Goal: Use online tool/utility: Utilize a website feature to perform a specific function

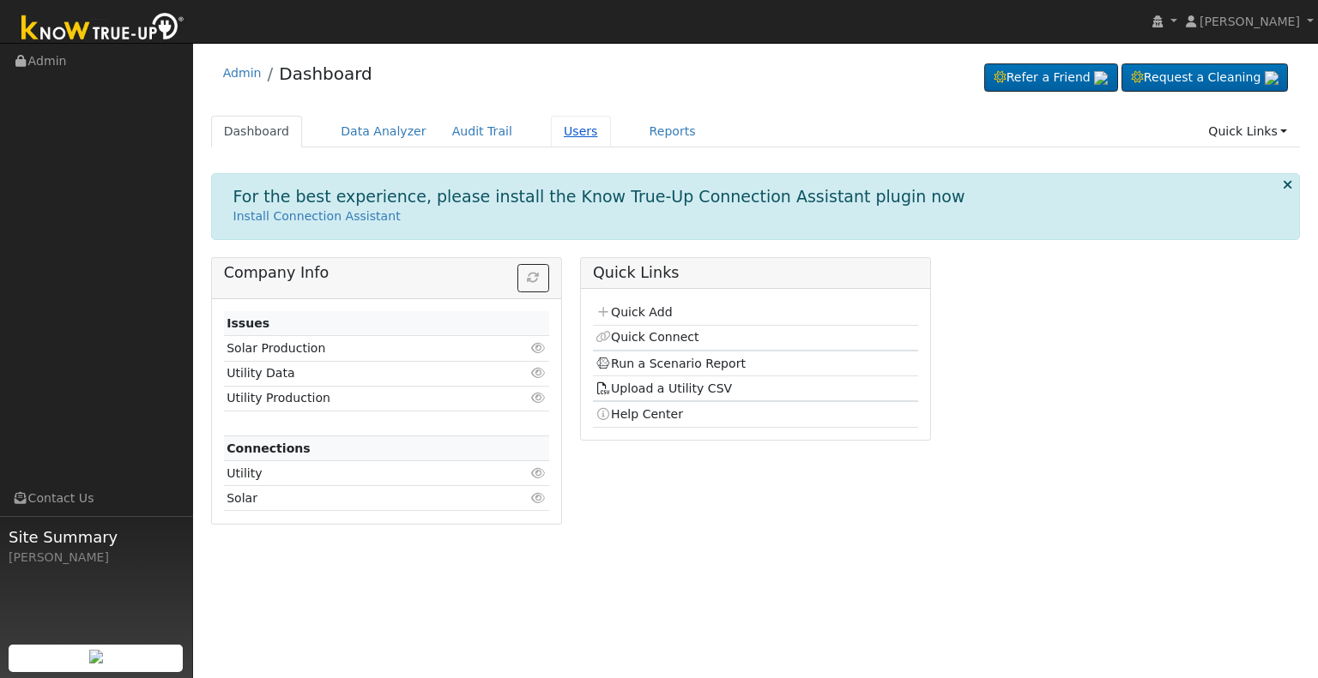
click at [552, 130] on link "Users" at bounding box center [581, 132] width 60 height 32
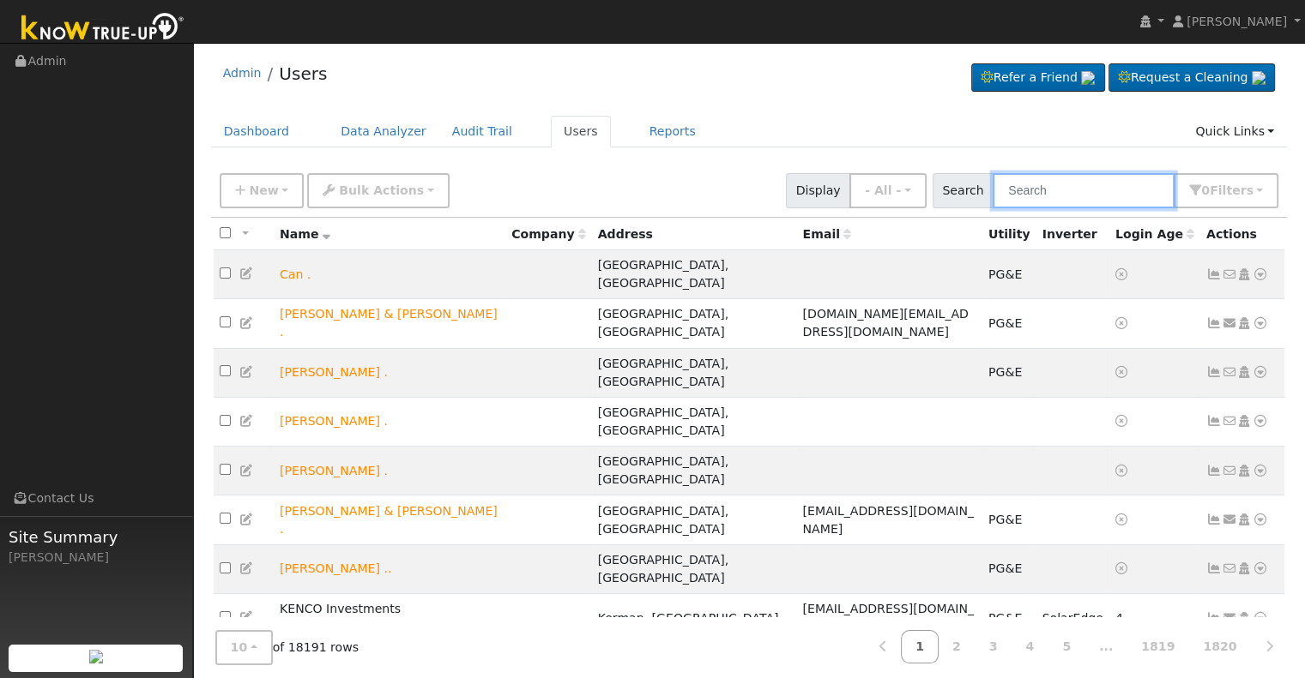
click at [1055, 196] on input "text" at bounding box center [1083, 190] width 182 height 35
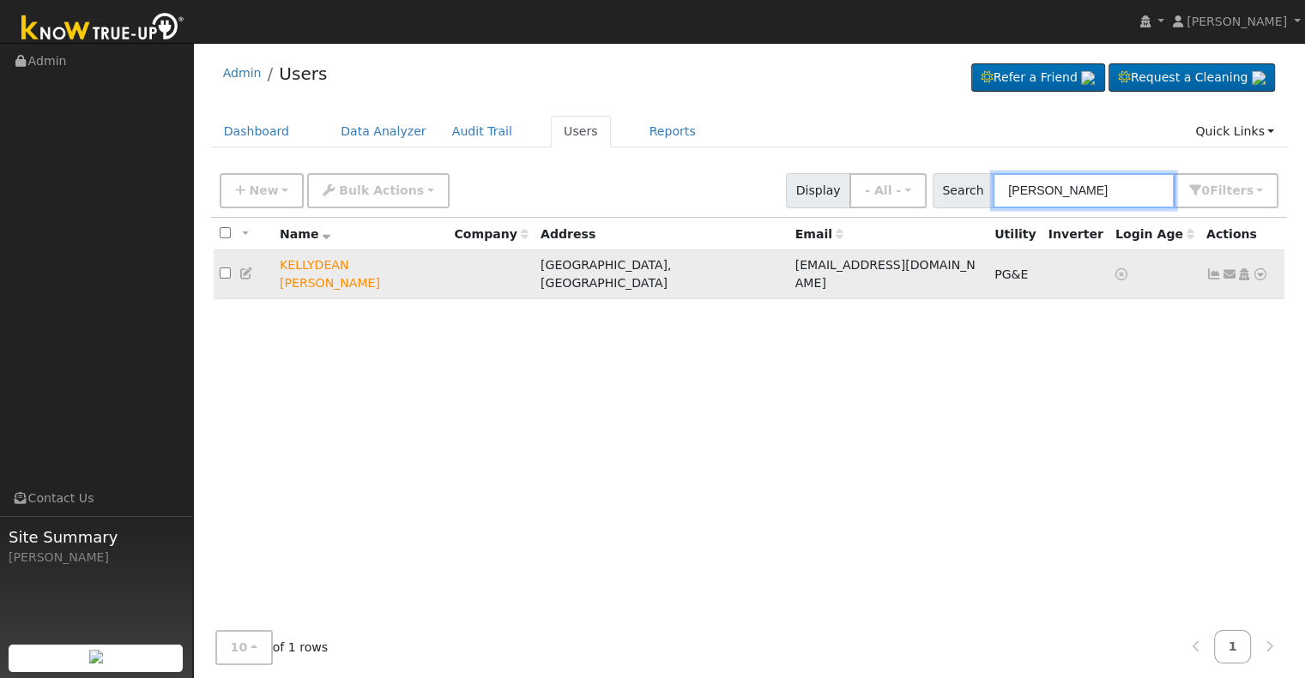
type input "beeson"
click at [1264, 268] on icon at bounding box center [1259, 274] width 15 height 12
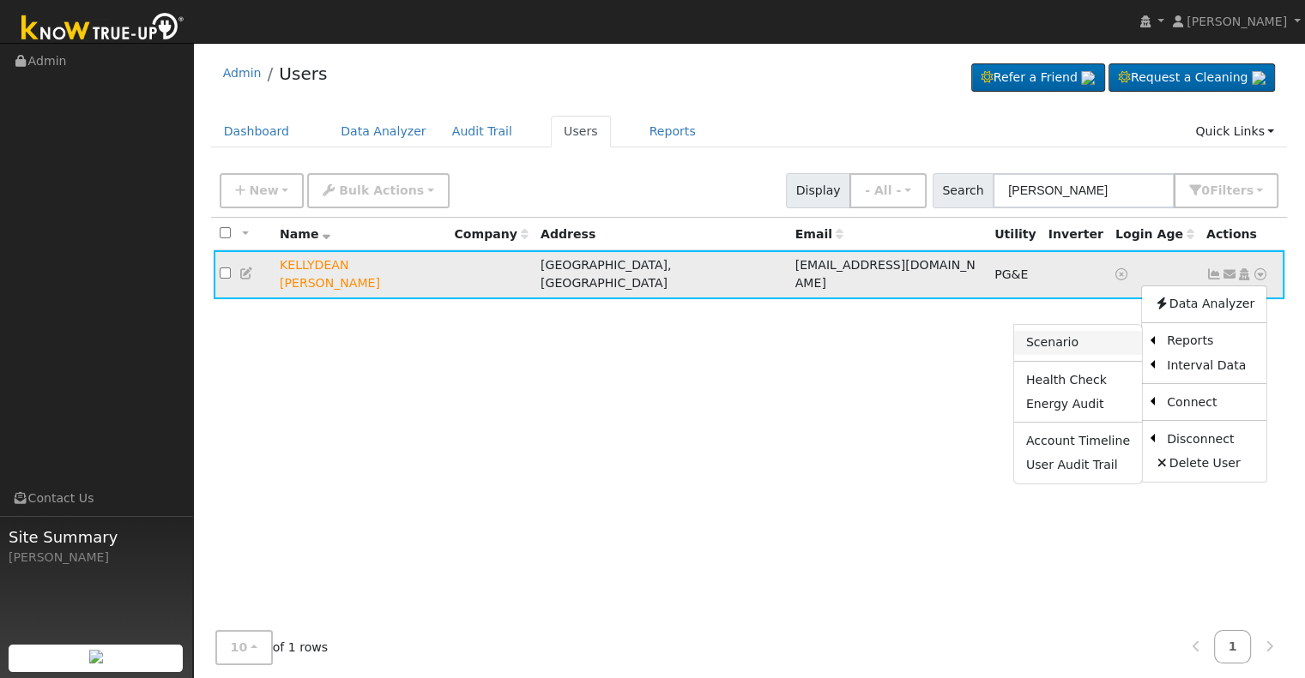
click at [1052, 335] on link "Scenario" at bounding box center [1078, 343] width 128 height 24
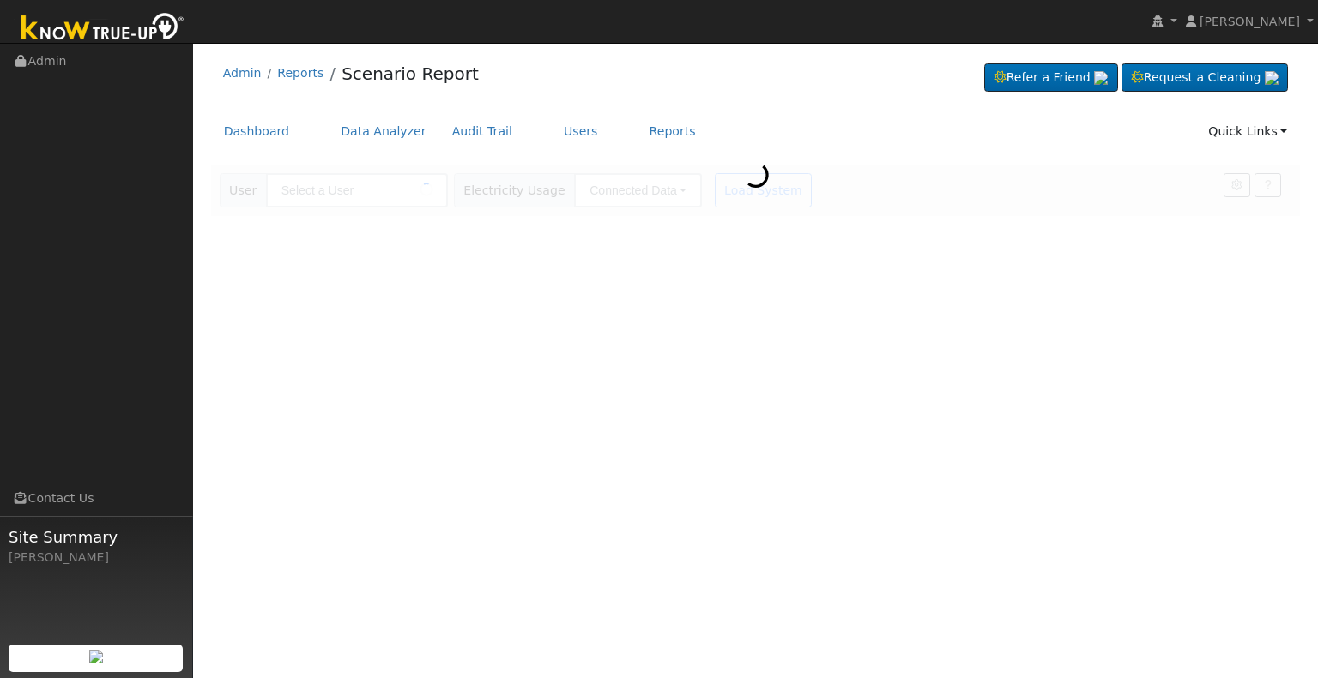
type input "KELLYDEAN [PERSON_NAME]"
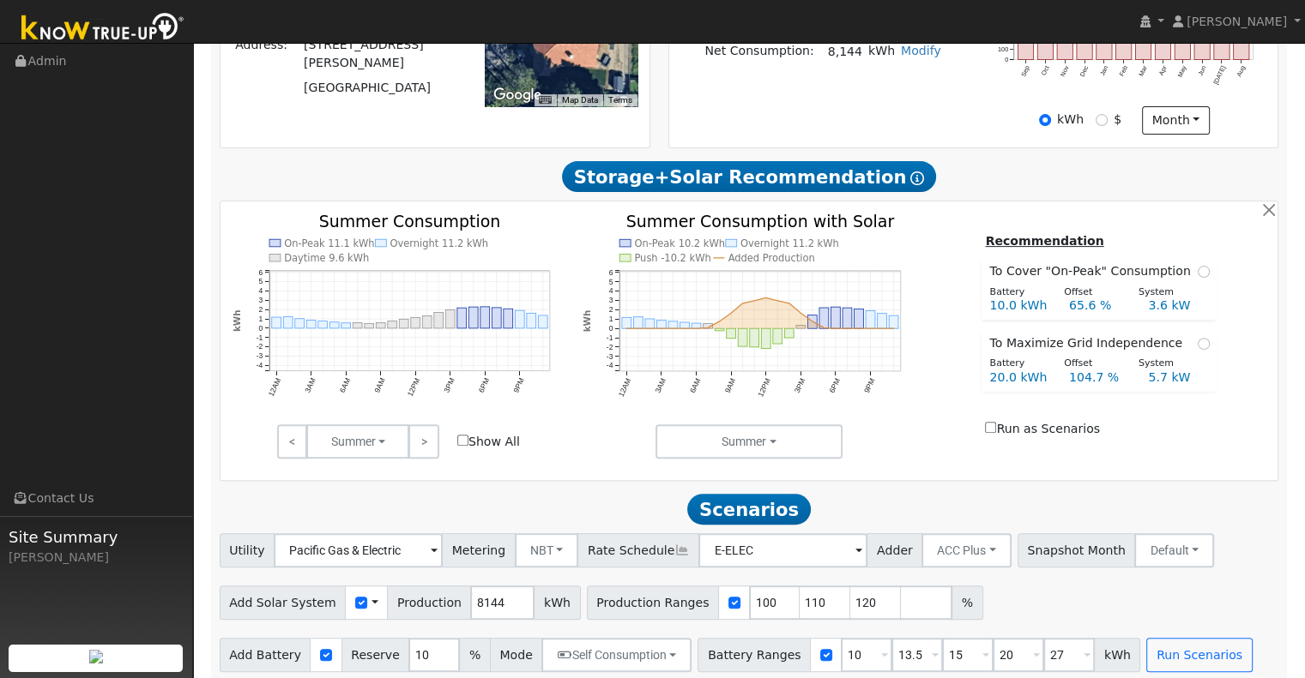
scroll to position [497, 0]
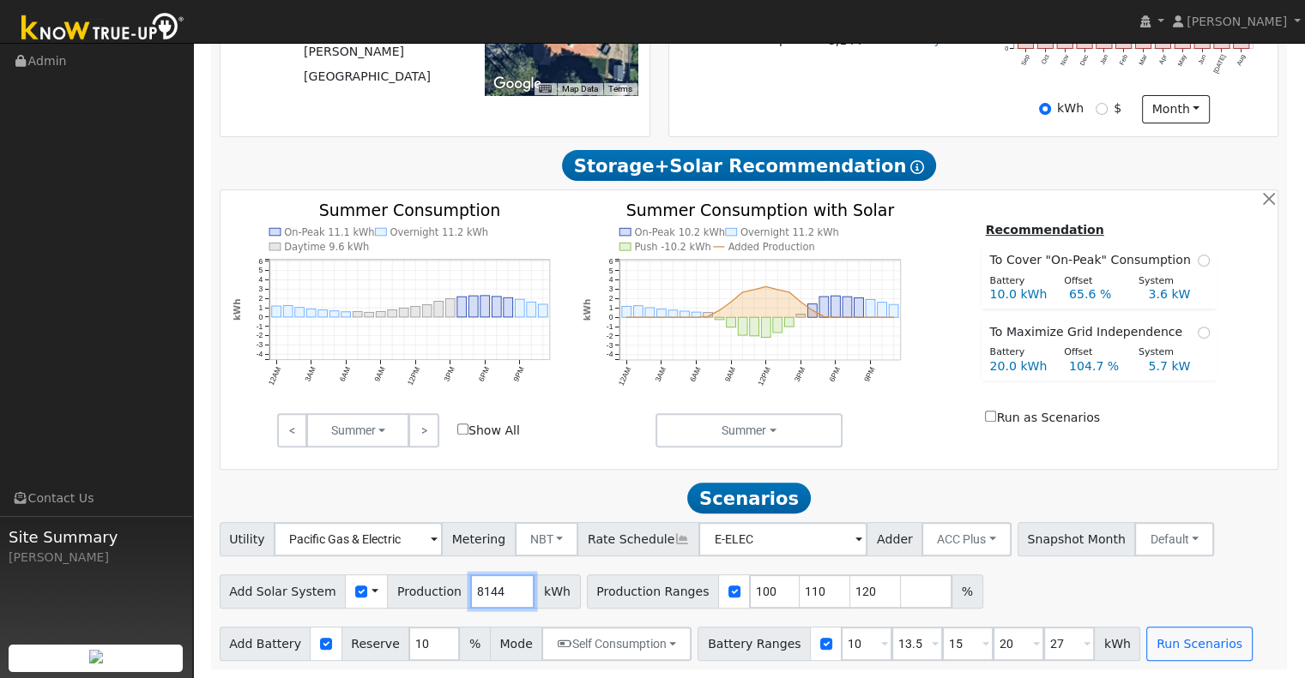
drag, startPoint x: 491, startPoint y: 589, endPoint x: 419, endPoint y: 593, distance: 72.1
click at [419, 593] on div "Add Solar System Use CSV Data Production 8144 kWh" at bounding box center [400, 592] width 361 height 34
type input "8343"
click at [841, 646] on input "10" at bounding box center [866, 644] width 51 height 34
click at [891, 640] on input "13.5" at bounding box center [916, 644] width 51 height 34
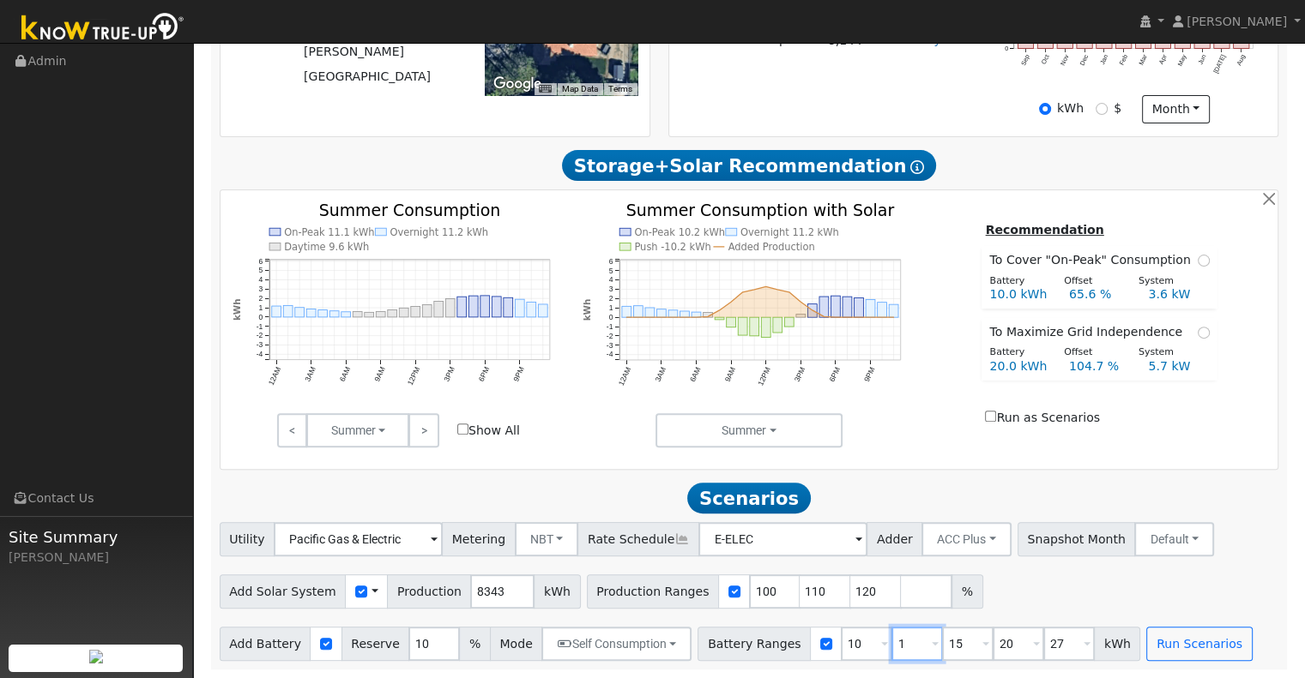
type input "15"
type input "20"
type input "27"
type input "20"
type input "27"
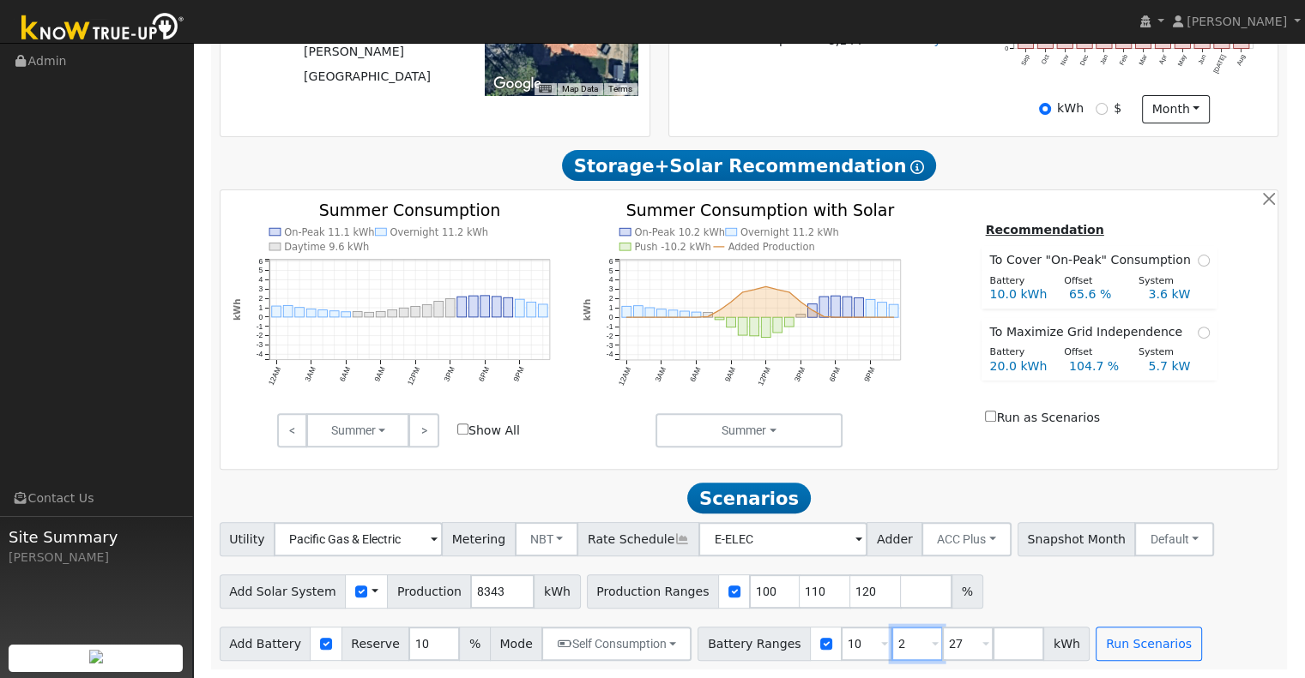
type input "27"
type input "2"
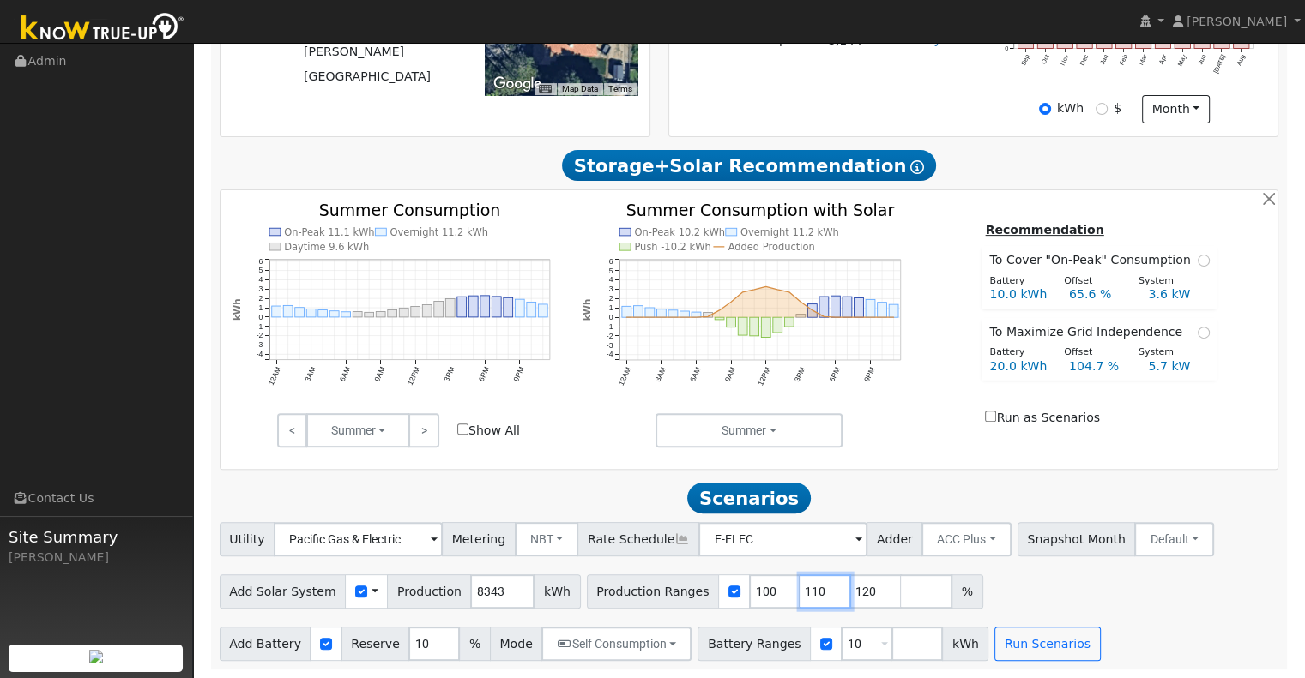
click at [799, 587] on input "110" at bounding box center [824, 592] width 51 height 34
type input "120"
type input "1"
click at [891, 643] on input "number" at bounding box center [916, 644] width 51 height 34
type input "15"
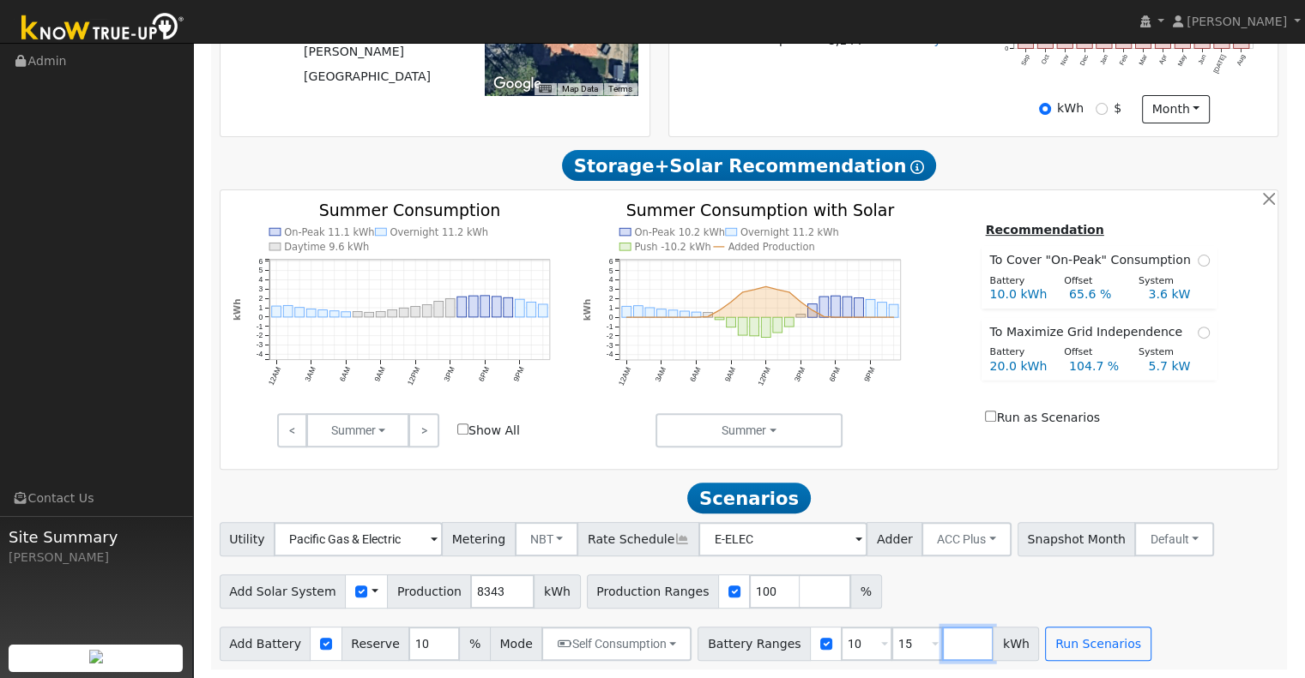
click at [942, 641] on input "number" at bounding box center [967, 644] width 51 height 34
type input "20"
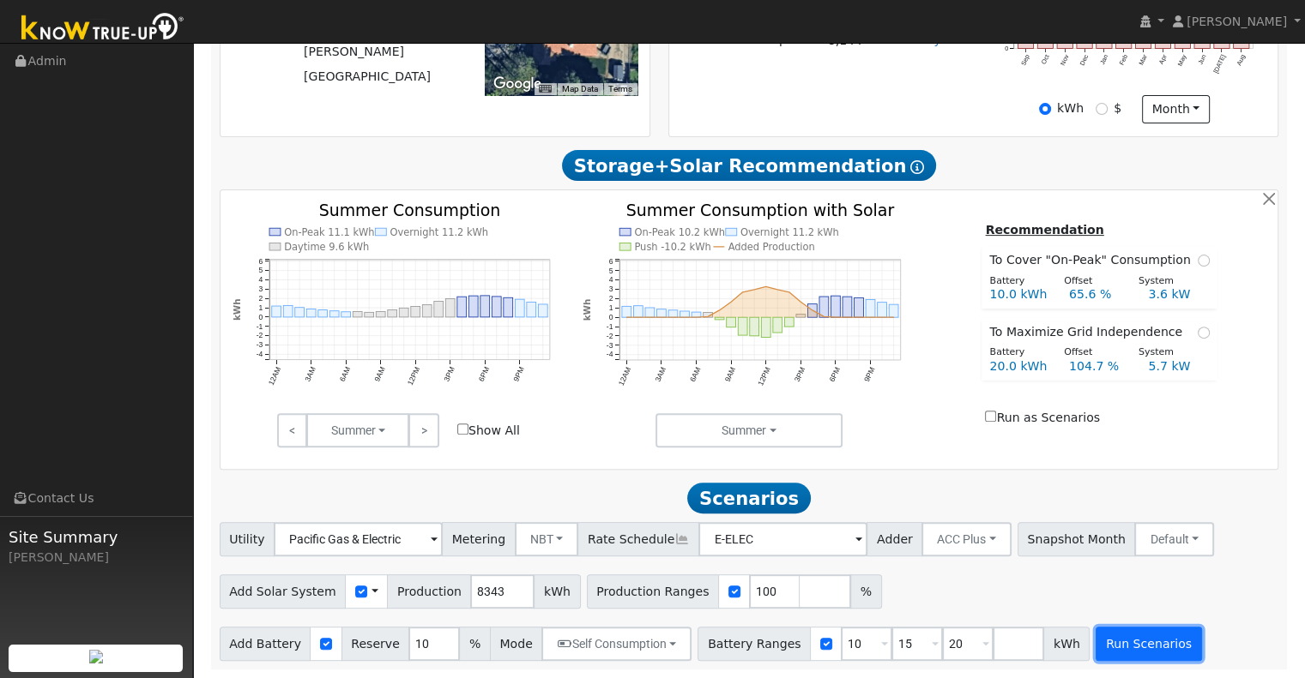
click at [1129, 639] on button "Run Scenarios" at bounding box center [1148, 644] width 106 height 34
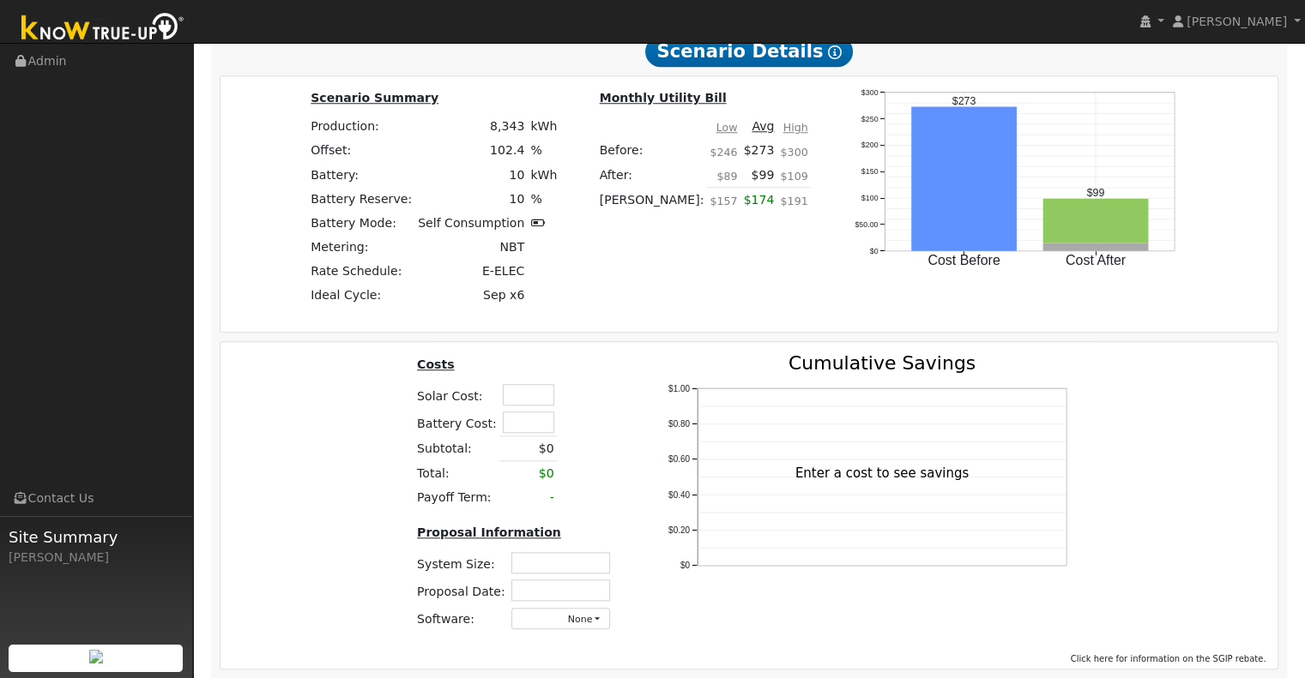
scroll to position [1601, 0]
click at [523, 401] on input "text" at bounding box center [528, 393] width 51 height 21
click at [517, 429] on input "text" at bounding box center [528, 421] width 51 height 21
type input "$9,000"
click at [605, 406] on table "Costs Solar Cost: Battery Cost: $9,000 Subtotal: $0 Total: $0 Payoff Term: -" at bounding box center [516, 431] width 205 height 156
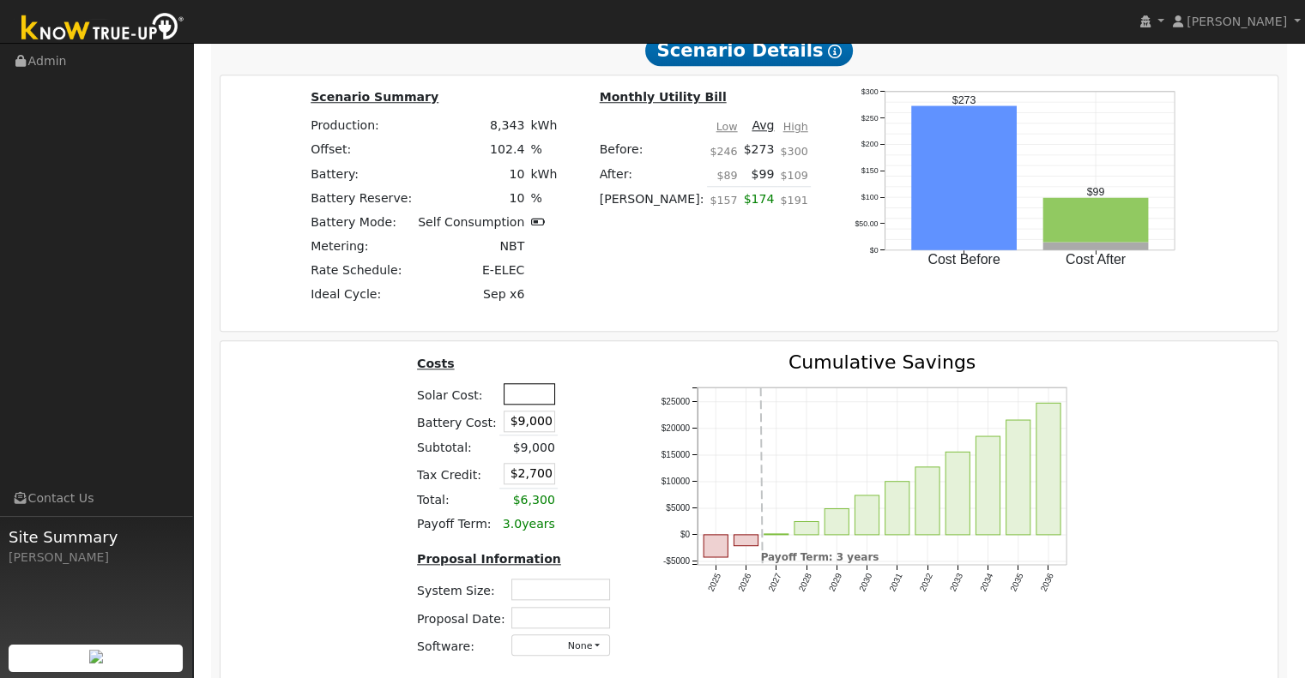
click at [510, 399] on input "text" at bounding box center [529, 393] width 51 height 21
type input "$25"
type input "$2,708"
click at [577, 380] on th "Costs" at bounding box center [501, 366] width 174 height 27
click at [544, 399] on input "$25" at bounding box center [529, 393] width 51 height 21
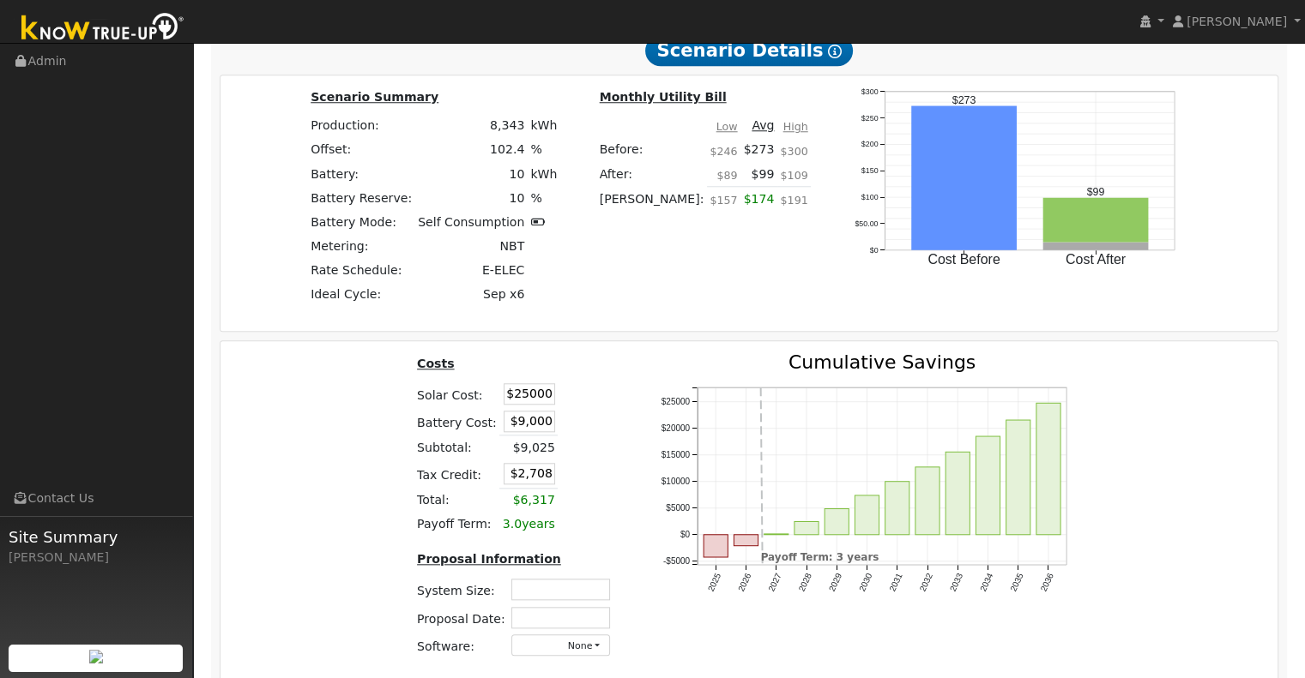
type input "$25,000"
type input "$10,200"
click at [591, 380] on th at bounding box center [603, 366] width 30 height 27
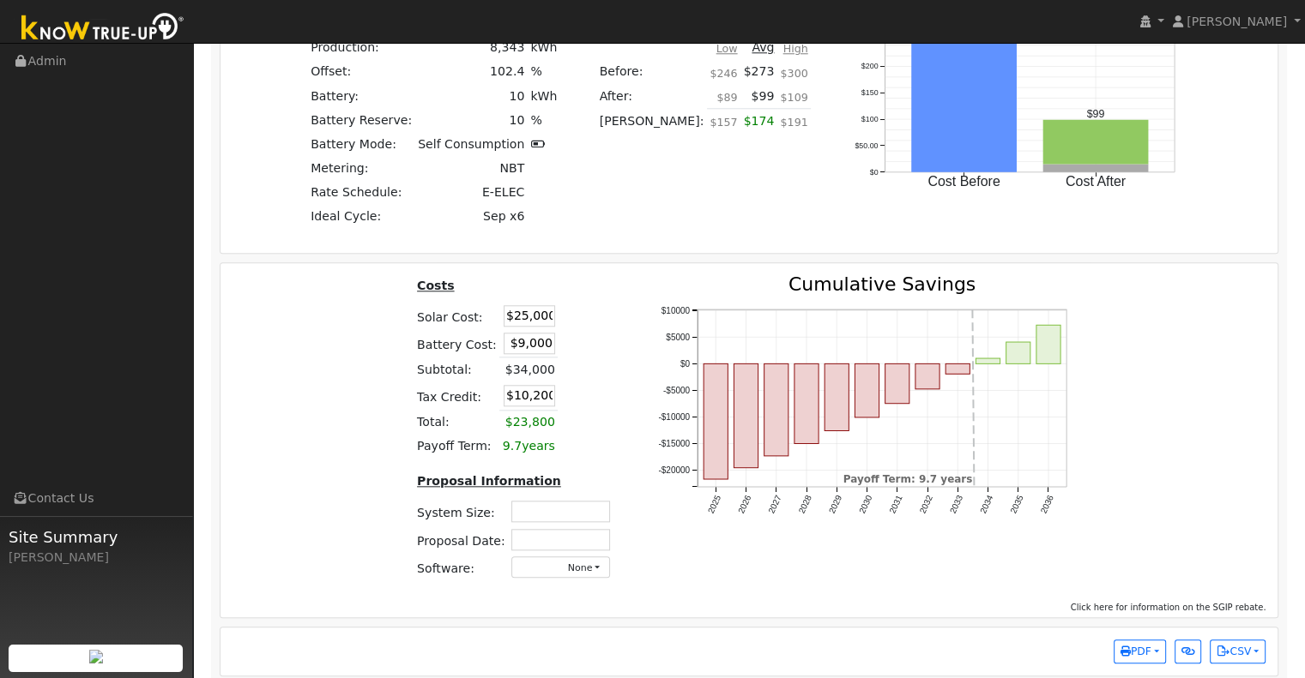
scroll to position [1698, 0]
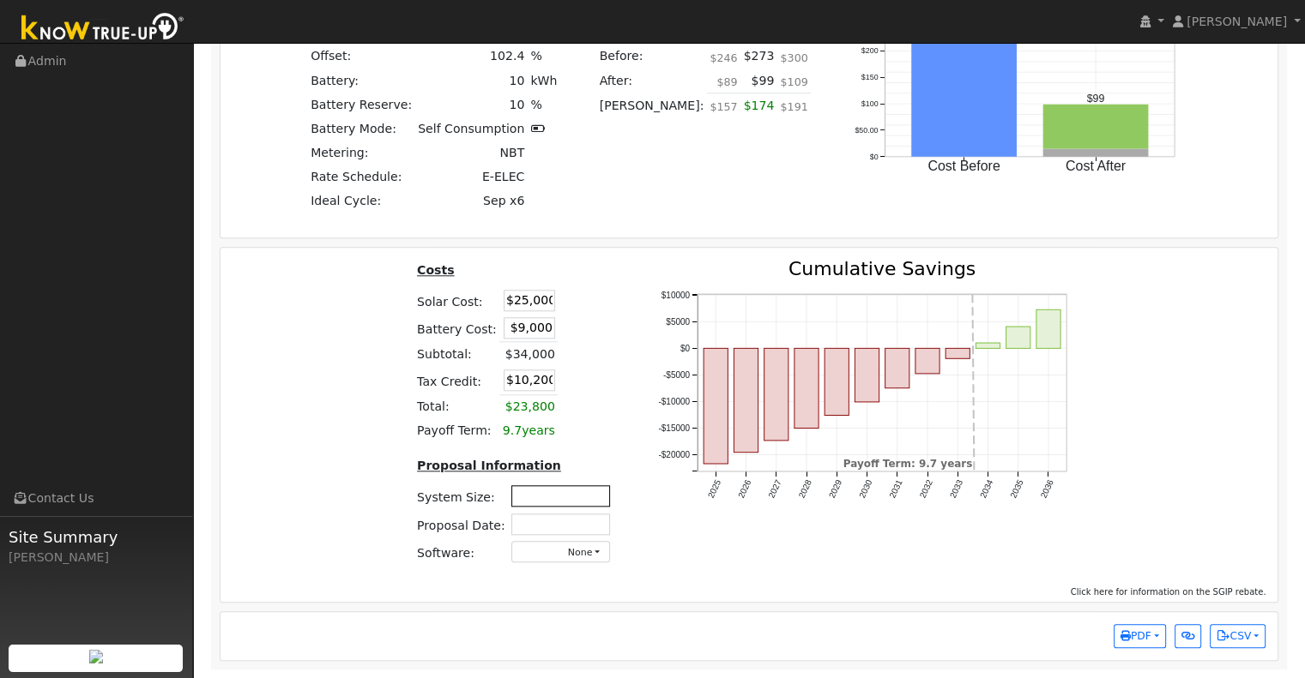
click at [549, 493] on input "text" at bounding box center [560, 495] width 99 height 21
type input "6.97"
click at [573, 524] on input "text" at bounding box center [560, 524] width 99 height 21
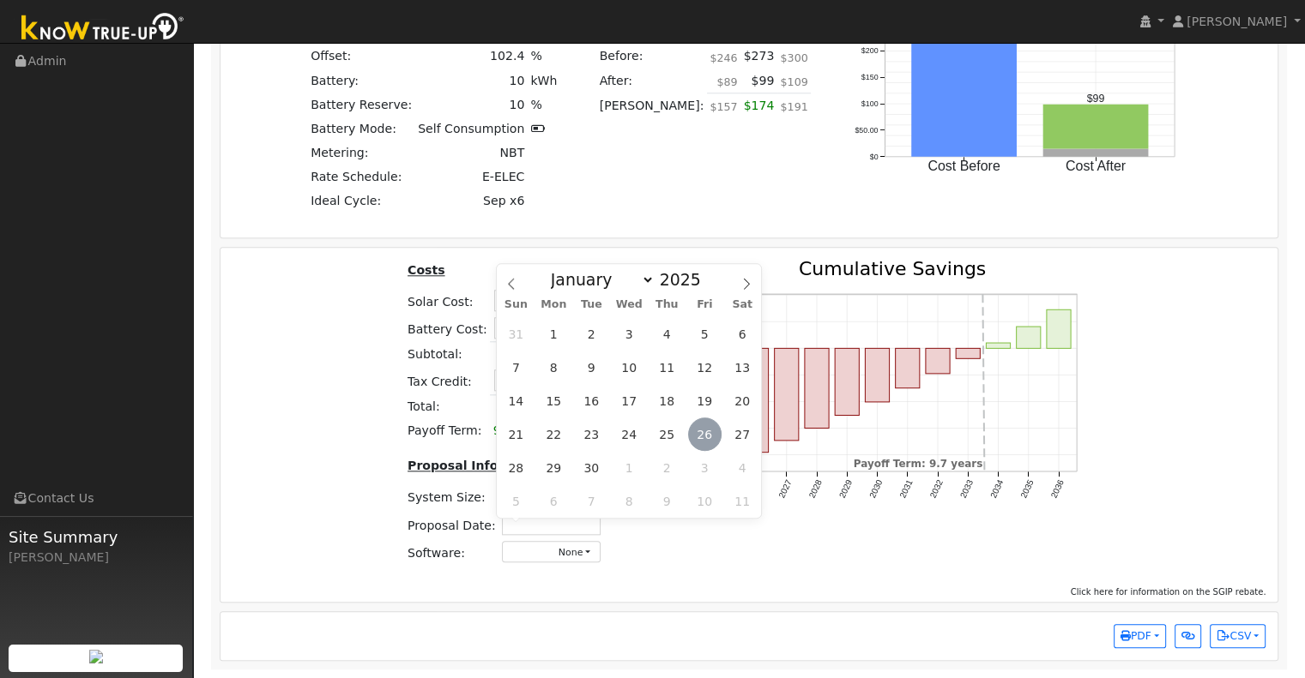
click at [711, 425] on span "26" at bounding box center [704, 434] width 33 height 33
type input "09/26/2025"
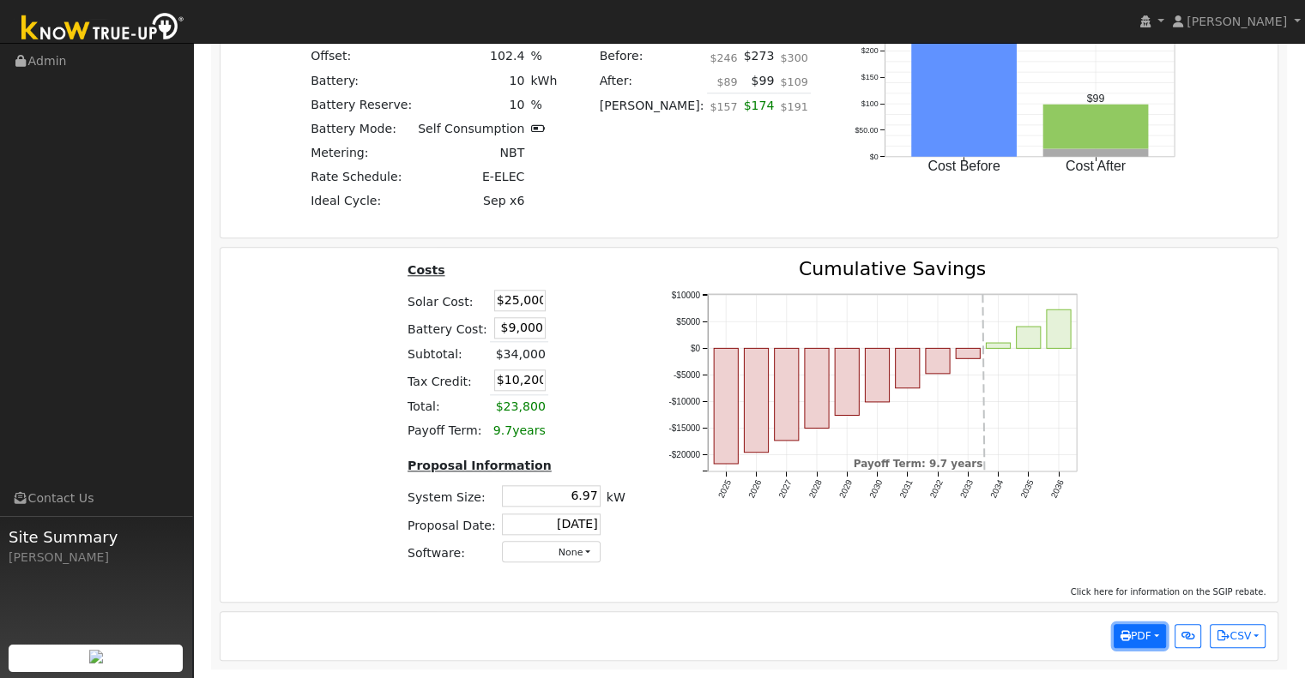
click at [1139, 642] on span "PDF" at bounding box center [1135, 636] width 31 height 12
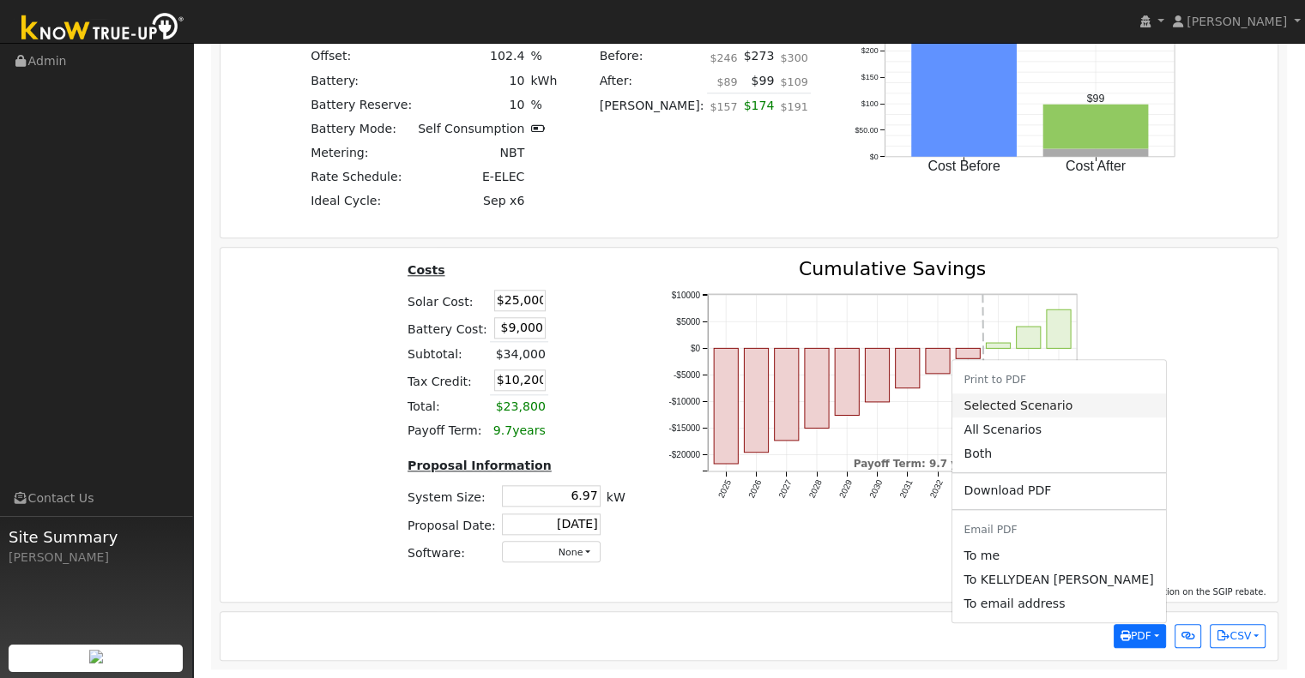
click at [1102, 404] on link "Selected Scenario" at bounding box center [1058, 406] width 214 height 24
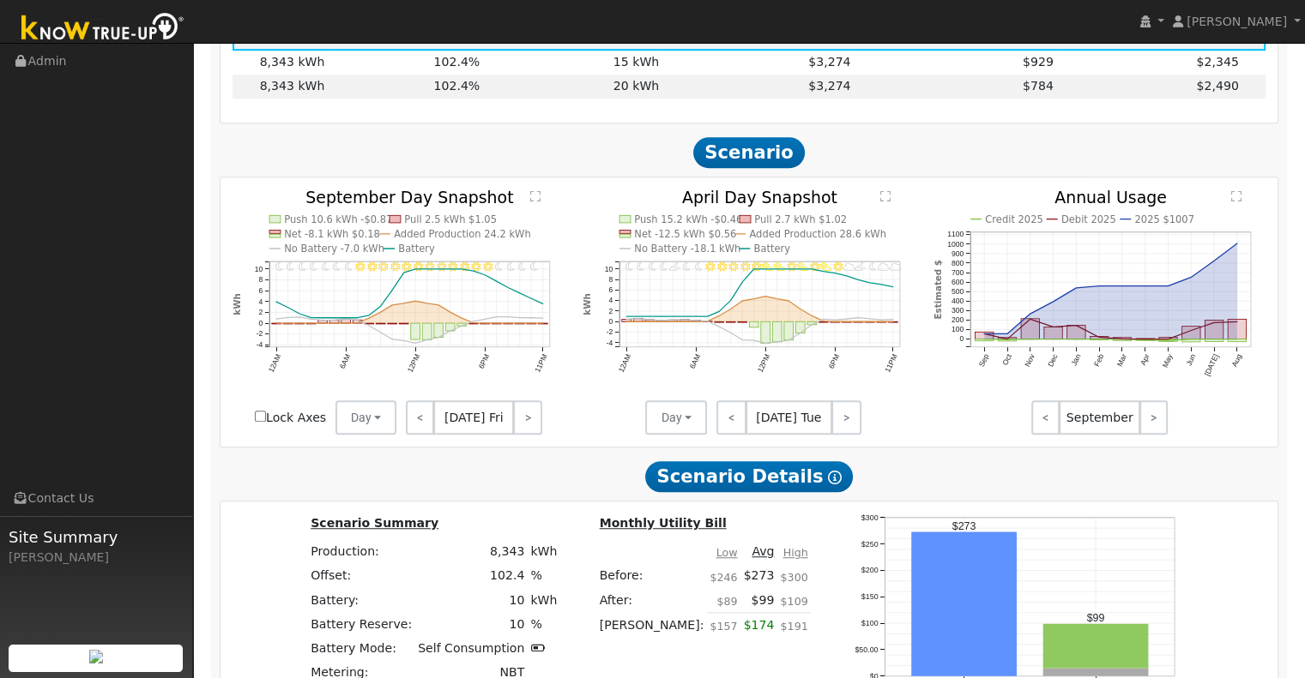
scroll to position [1155, 0]
